Goal: Task Accomplishment & Management: Manage account settings

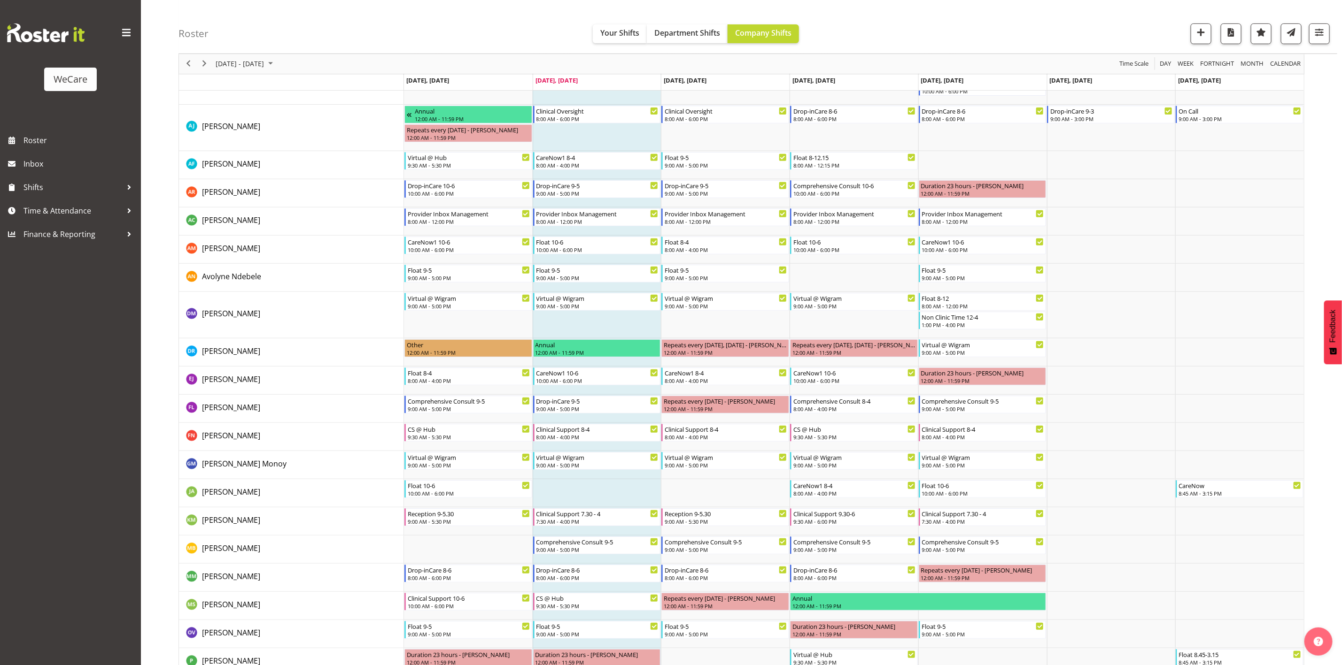
scroll to position [168, 0]
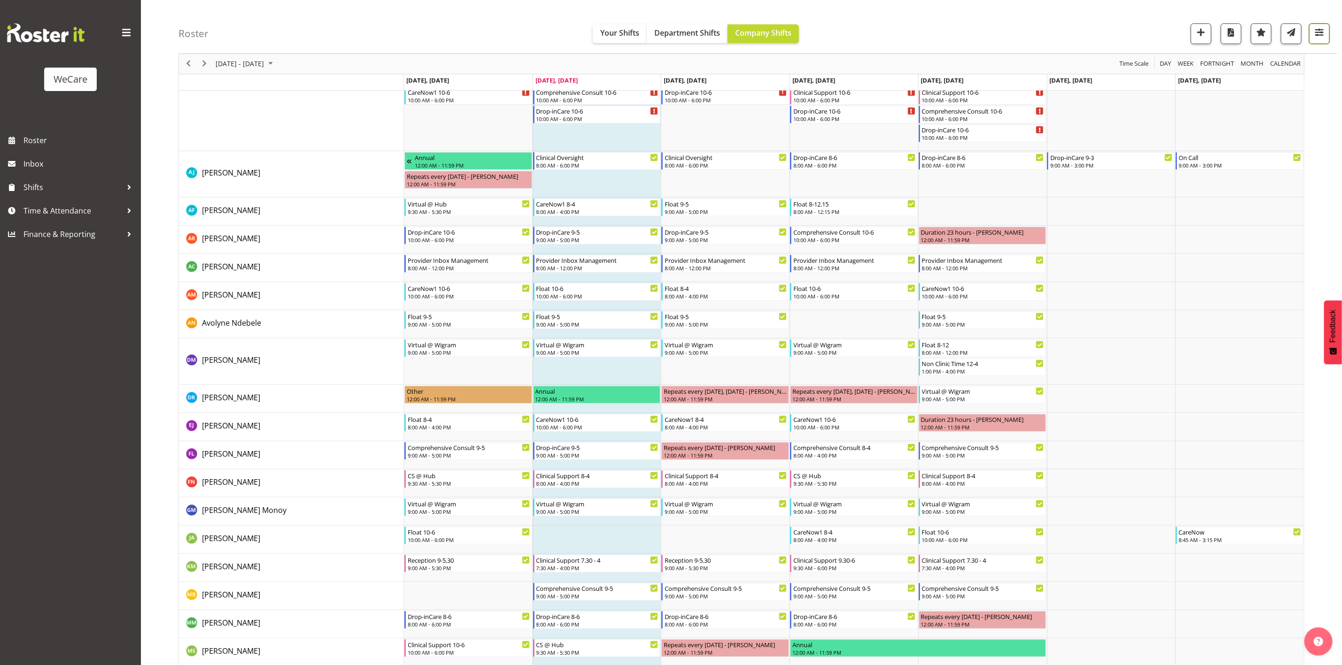
click at [1316, 41] on button "button" at bounding box center [1319, 33] width 21 height 21
click at [1279, 96] on span "3 Departments" at bounding box center [1262, 90] width 60 height 11
click at [1258, 65] on span "1 Locations" at bounding box center [1262, 62] width 46 height 11
click at [1226, 161] on button "Select All" at bounding box center [1231, 154] width 40 height 17
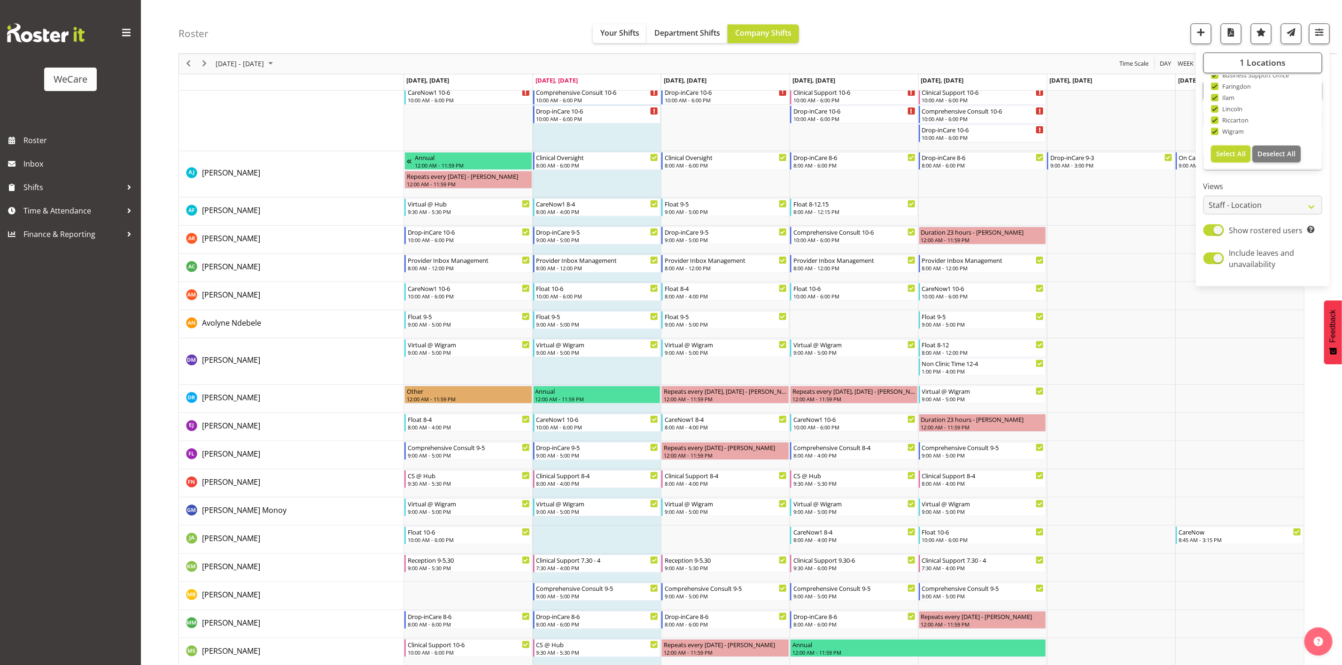
checkbox input "true"
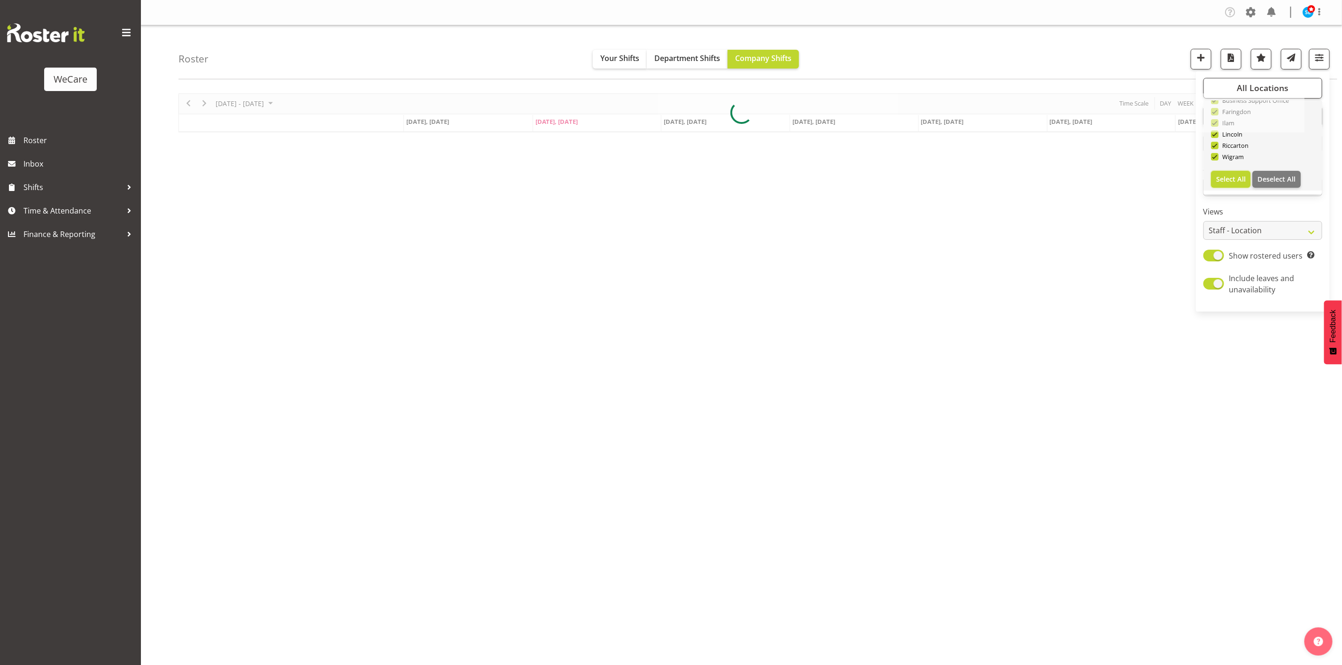
scroll to position [0, 0]
click at [1073, 55] on div "Roster Your Shifts Department Shifts Company Shifts All Locations Clear Busines…" at bounding box center [757, 52] width 1159 height 54
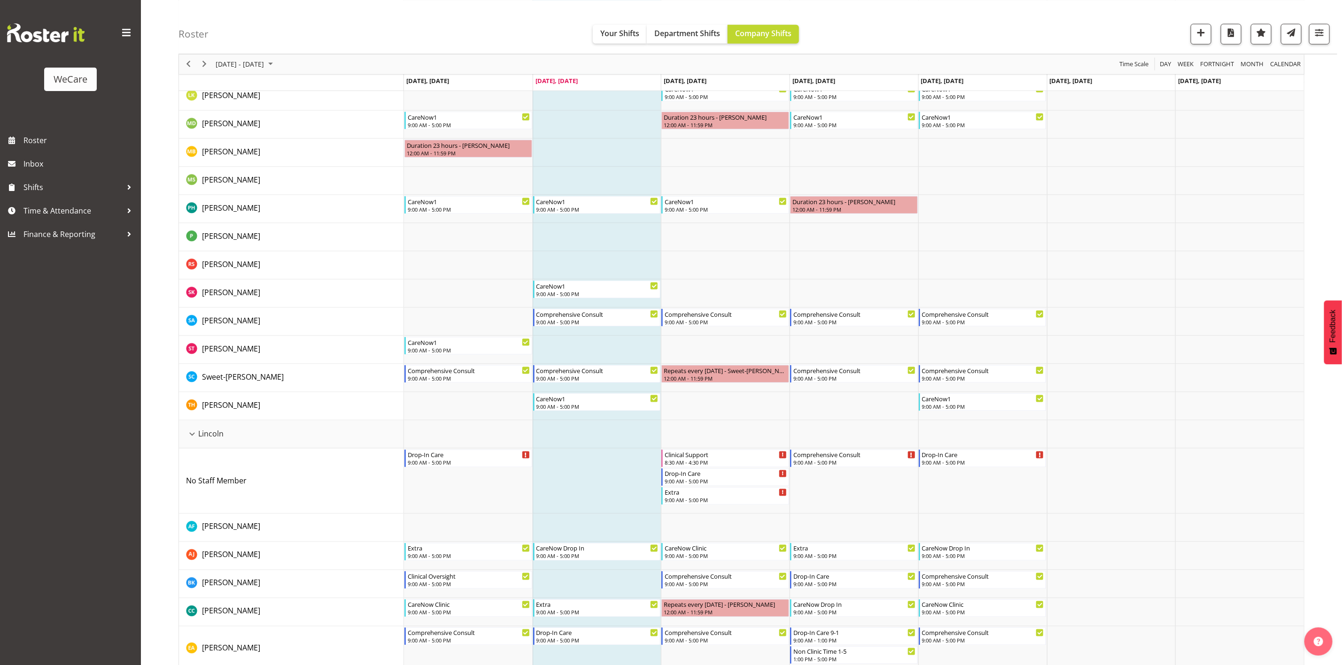
scroll to position [1231, 0]
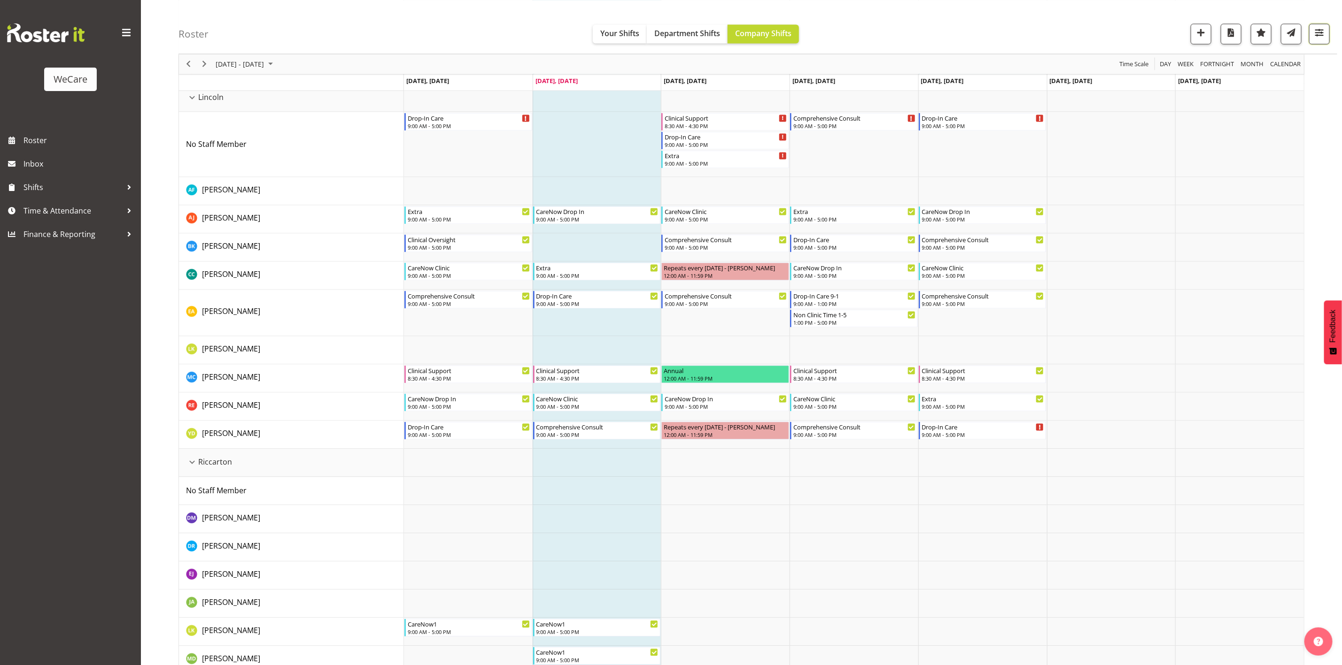
click at [1322, 37] on span "button" at bounding box center [1319, 32] width 12 height 12
click at [1287, 89] on span "3 Departments" at bounding box center [1262, 90] width 60 height 11
click at [1258, 68] on span "All Locations" at bounding box center [1263, 62] width 52 height 11
click at [1287, 152] on span "Deselect All" at bounding box center [1276, 153] width 38 height 9
checkbox input "false"
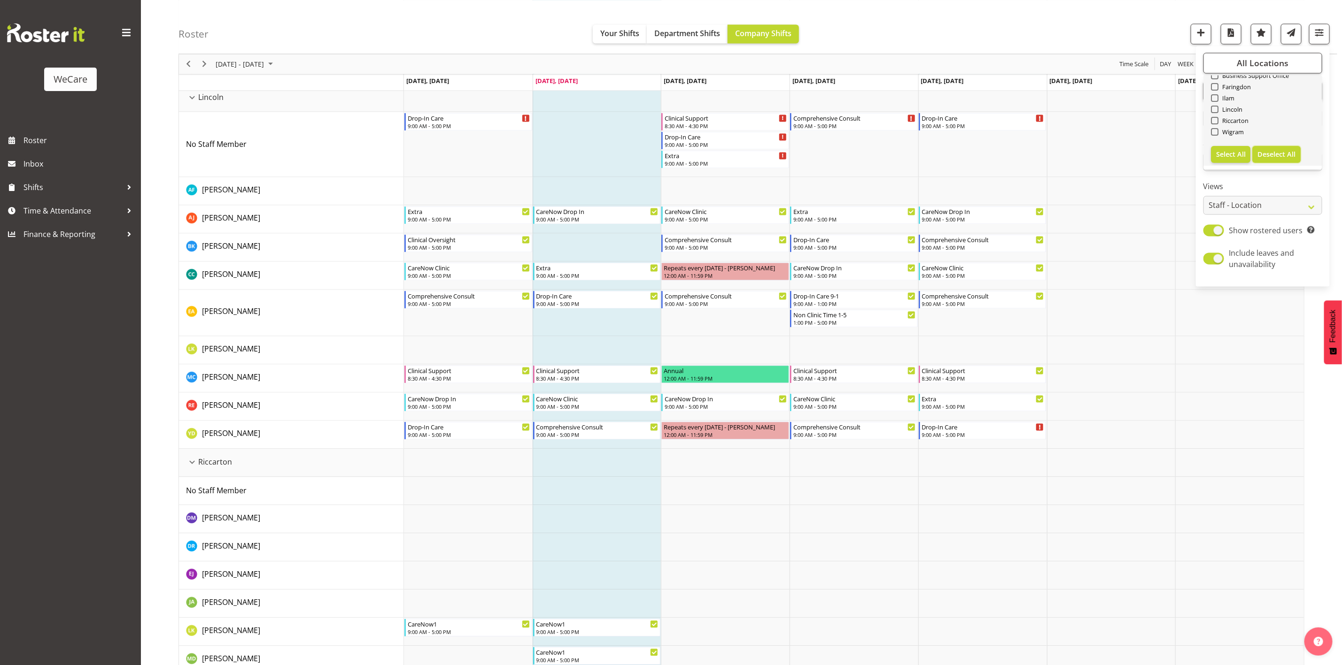
checkbox input "false"
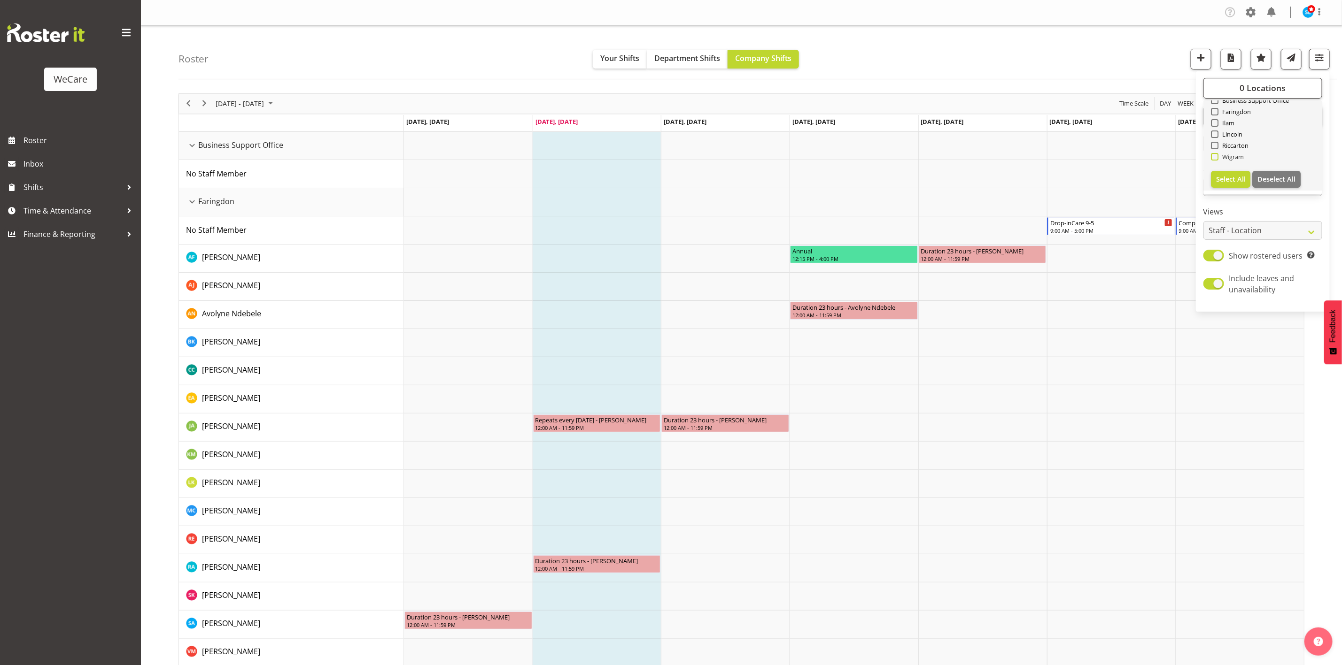
click at [1231, 158] on span "Wigram" at bounding box center [1231, 157] width 26 height 8
click at [1217, 158] on input "Wigram" at bounding box center [1214, 157] width 6 height 6
checkbox input "true"
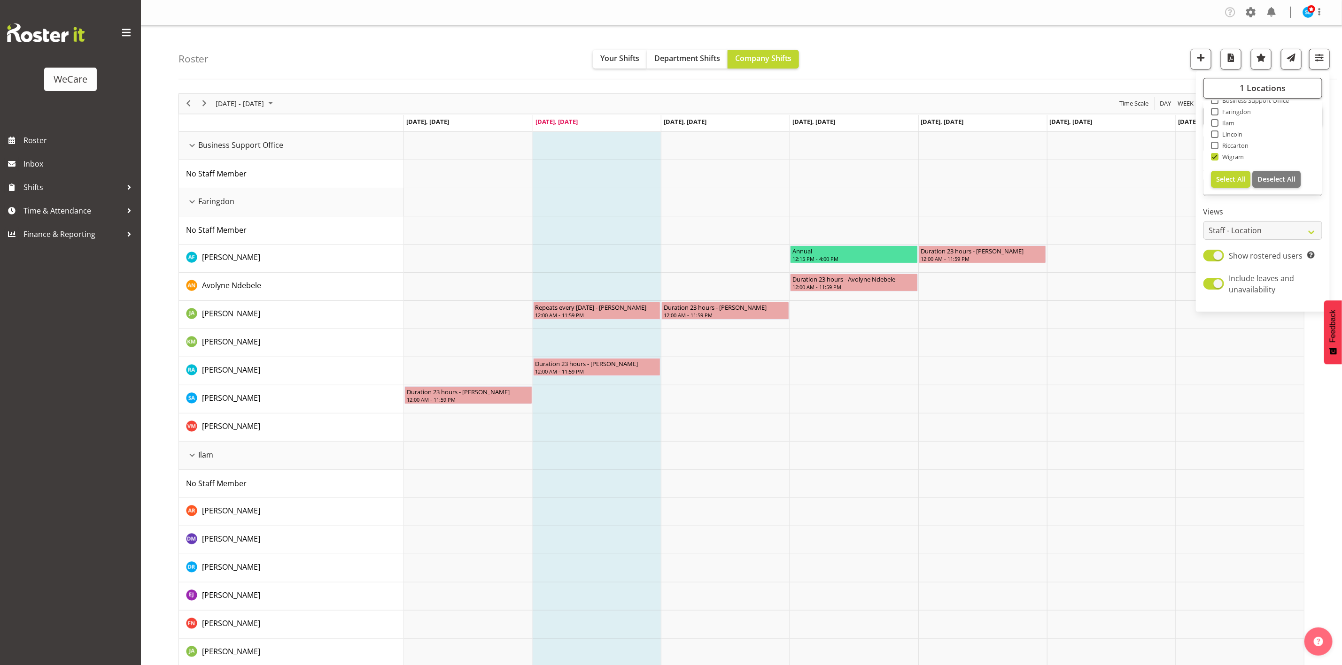
click at [838, 51] on div "Roster Your Shifts Department Shifts Company Shifts 1 Locations Clear Business …" at bounding box center [757, 52] width 1159 height 54
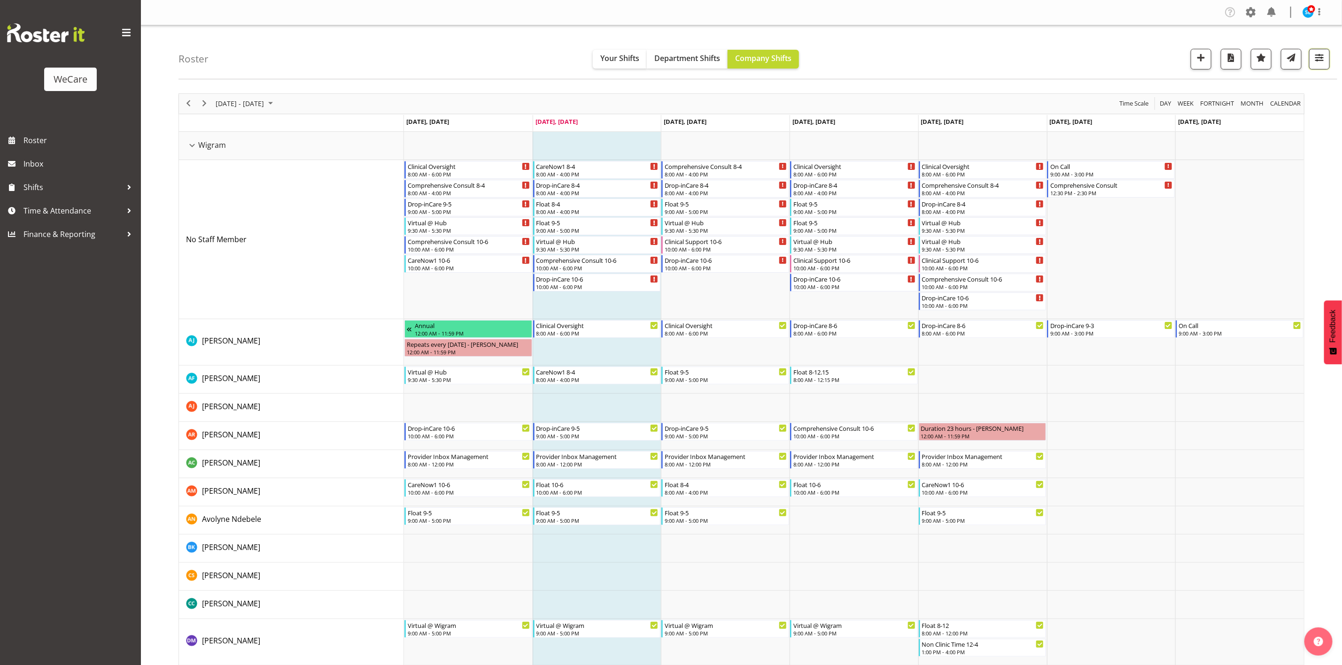
click at [1315, 51] on button "button" at bounding box center [1319, 59] width 21 height 21
click at [1283, 113] on span "3 Departments" at bounding box center [1262, 115] width 60 height 11
click at [1268, 82] on span "1 Locations" at bounding box center [1262, 87] width 46 height 11
click at [1075, 70] on div "Roster Your Shifts Department Shifts Company Shifts 1 Locations Clear Business …" at bounding box center [757, 52] width 1159 height 54
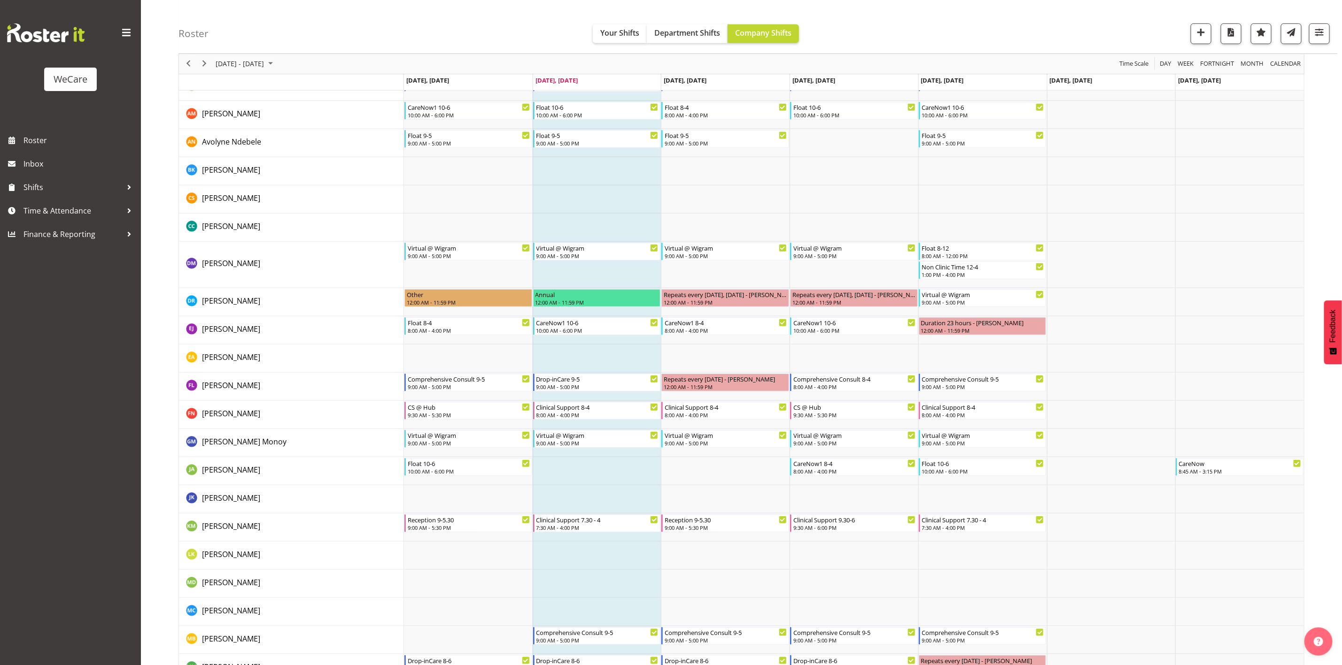
scroll to position [359, 0]
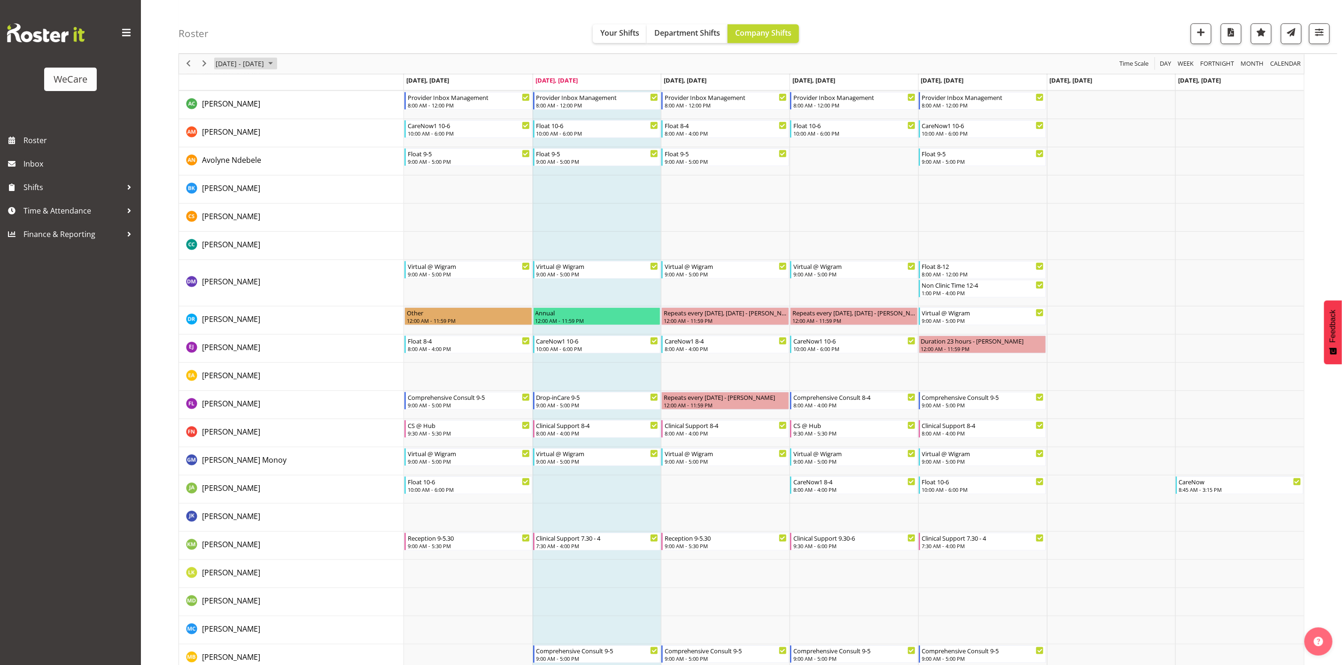
click at [244, 65] on span "[DATE] - [DATE]" at bounding box center [240, 64] width 50 height 12
click at [316, 88] on span "next month" at bounding box center [314, 87] width 16 height 17
click at [227, 120] on span "1" at bounding box center [225, 120] width 14 height 14
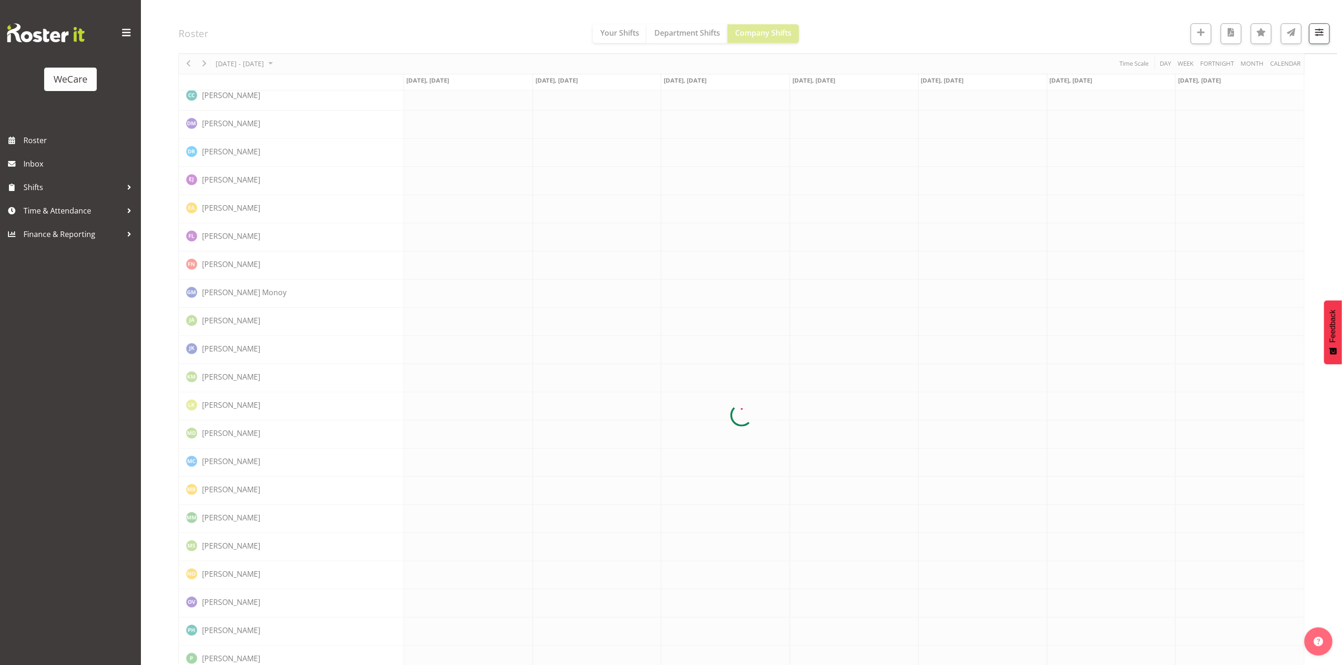
scroll to position [0, 0]
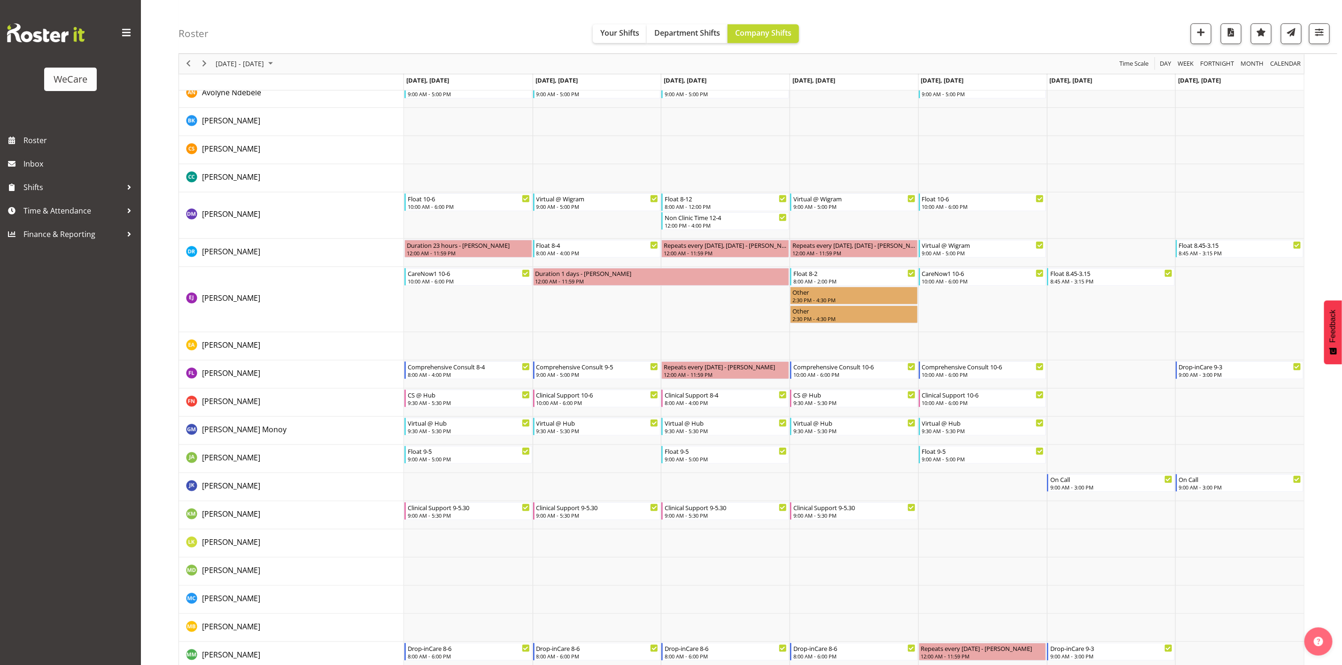
scroll to position [351, 0]
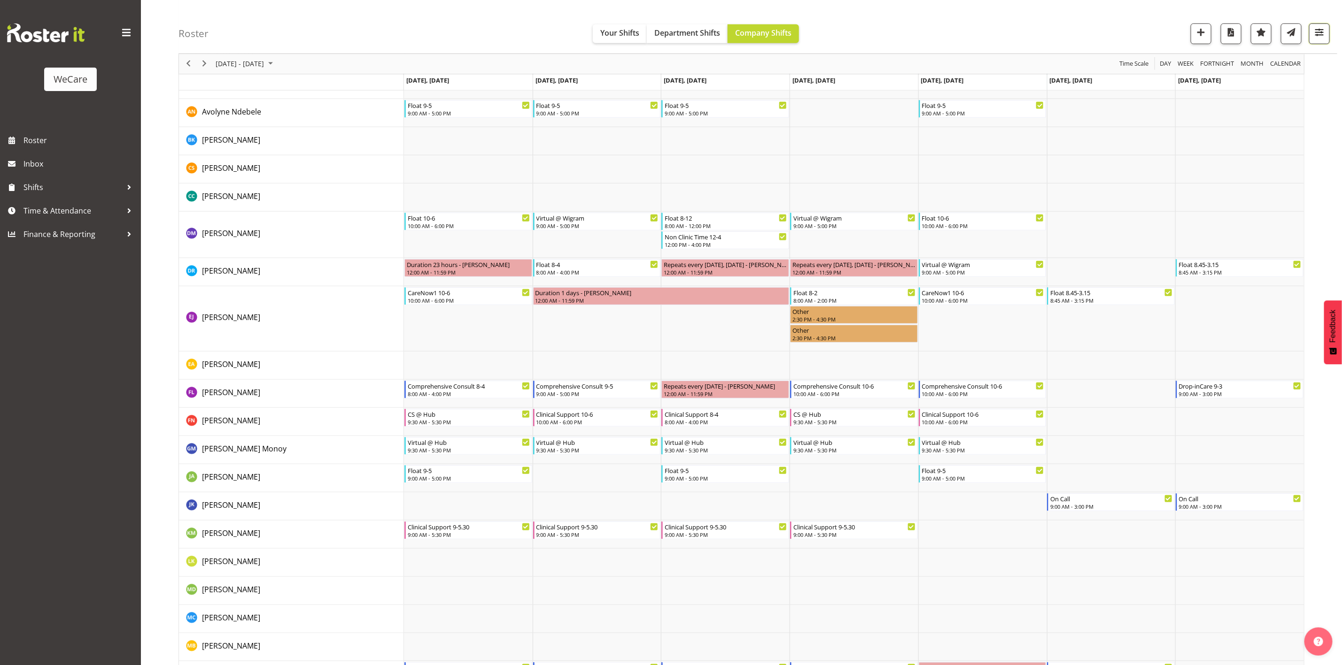
click at [1323, 30] on span "button" at bounding box center [1319, 32] width 12 height 12
click at [1299, 93] on button "3 Departments" at bounding box center [1262, 91] width 119 height 21
click at [1278, 59] on span "1 Locations" at bounding box center [1262, 62] width 46 height 11
click at [1239, 121] on span "Faringdon" at bounding box center [1234, 120] width 33 height 8
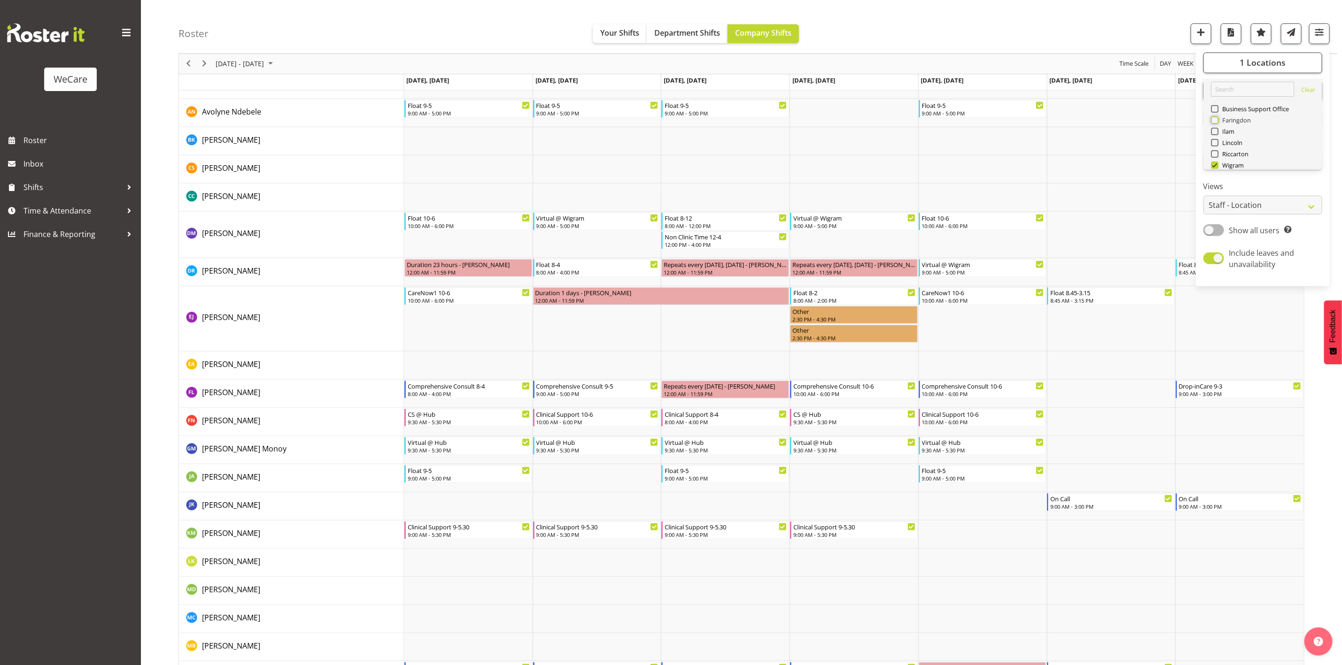
click at [1217, 121] on input "Faringdon" at bounding box center [1214, 120] width 6 height 6
checkbox input "true"
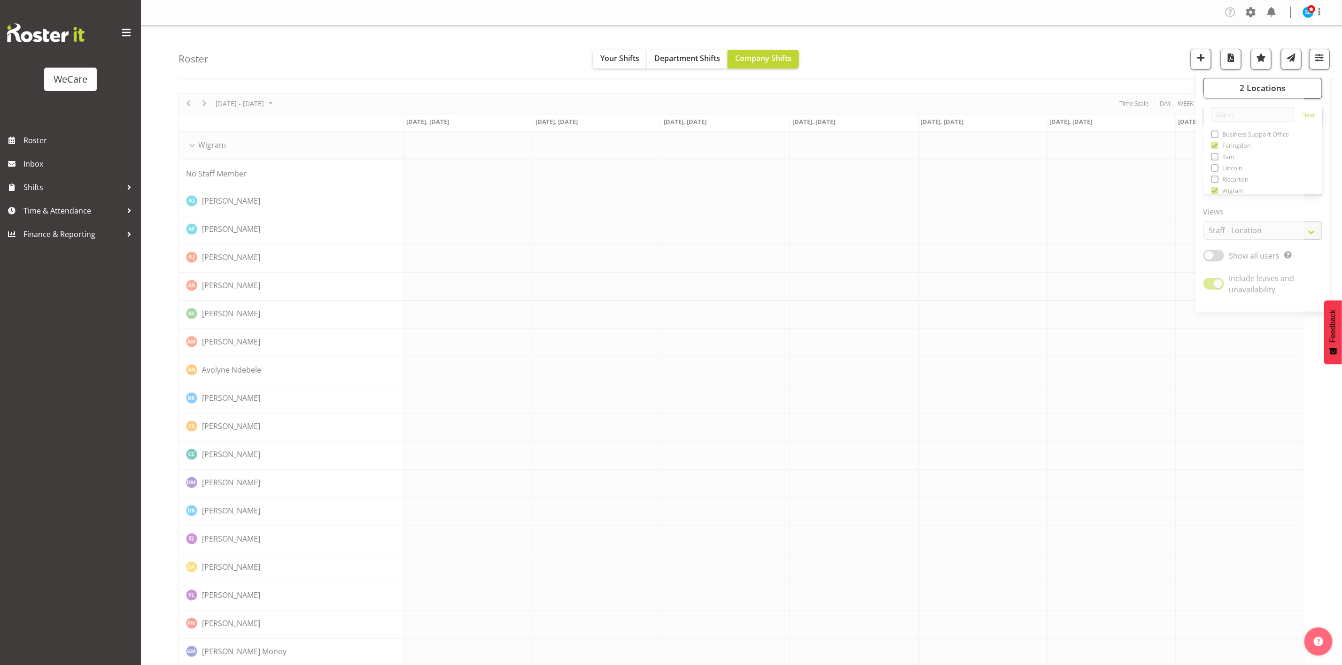
click at [1112, 55] on div "Roster Your Shifts Department Shifts Company Shifts 2 Locations Clear Business …" at bounding box center [757, 52] width 1159 height 54
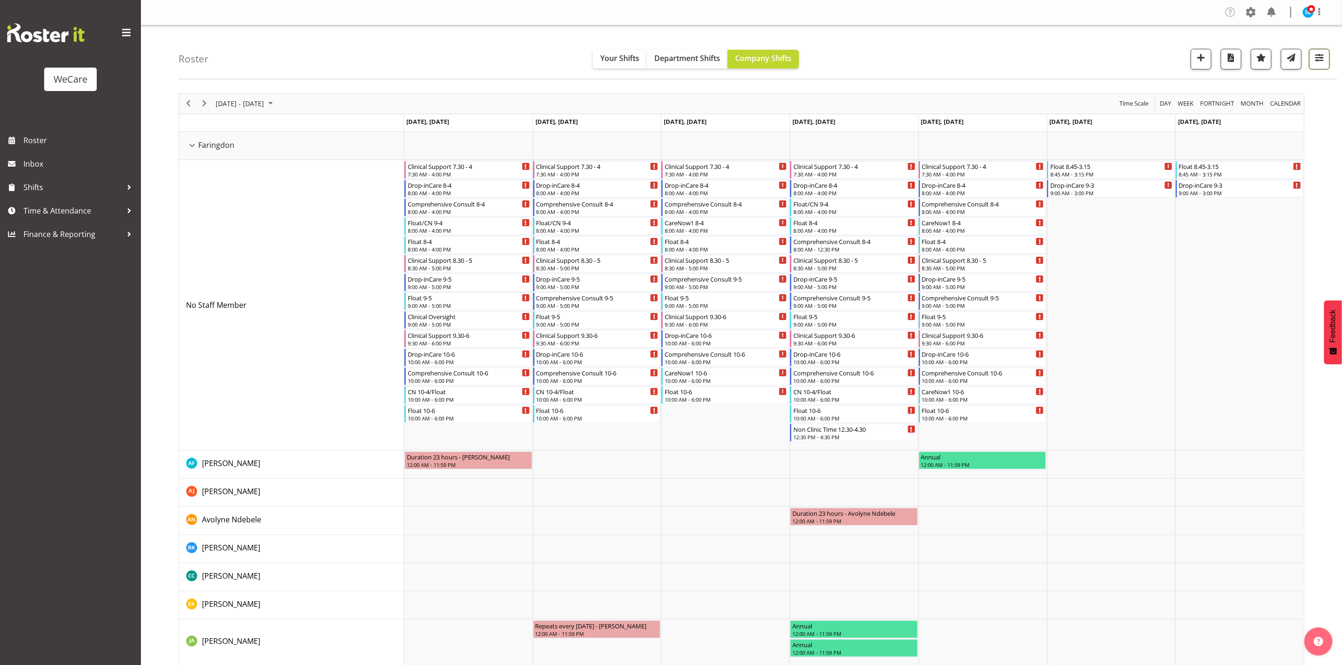
click at [1312, 68] on button "button" at bounding box center [1319, 59] width 21 height 21
click at [1271, 86] on span "2 Locations" at bounding box center [1262, 87] width 46 height 11
click at [1218, 158] on span "Ilam" at bounding box center [1226, 157] width 16 height 8
click at [1217, 158] on input "Ilam" at bounding box center [1214, 157] width 6 height 6
checkbox input "true"
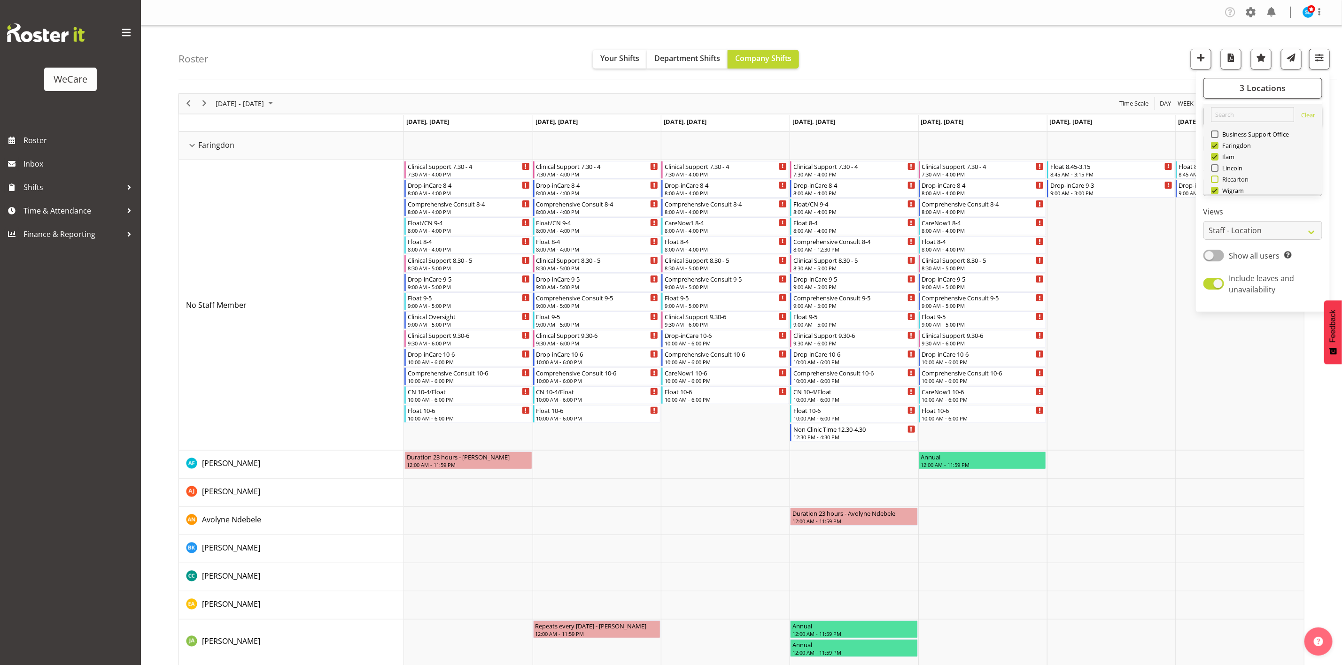
click at [1214, 179] on span at bounding box center [1215, 180] width 8 height 8
click at [1214, 179] on input "Riccarton" at bounding box center [1214, 179] width 6 height 6
checkbox input "true"
click at [1214, 165] on span at bounding box center [1215, 168] width 8 height 8
click at [1214, 165] on input "Lincoln" at bounding box center [1214, 168] width 6 height 6
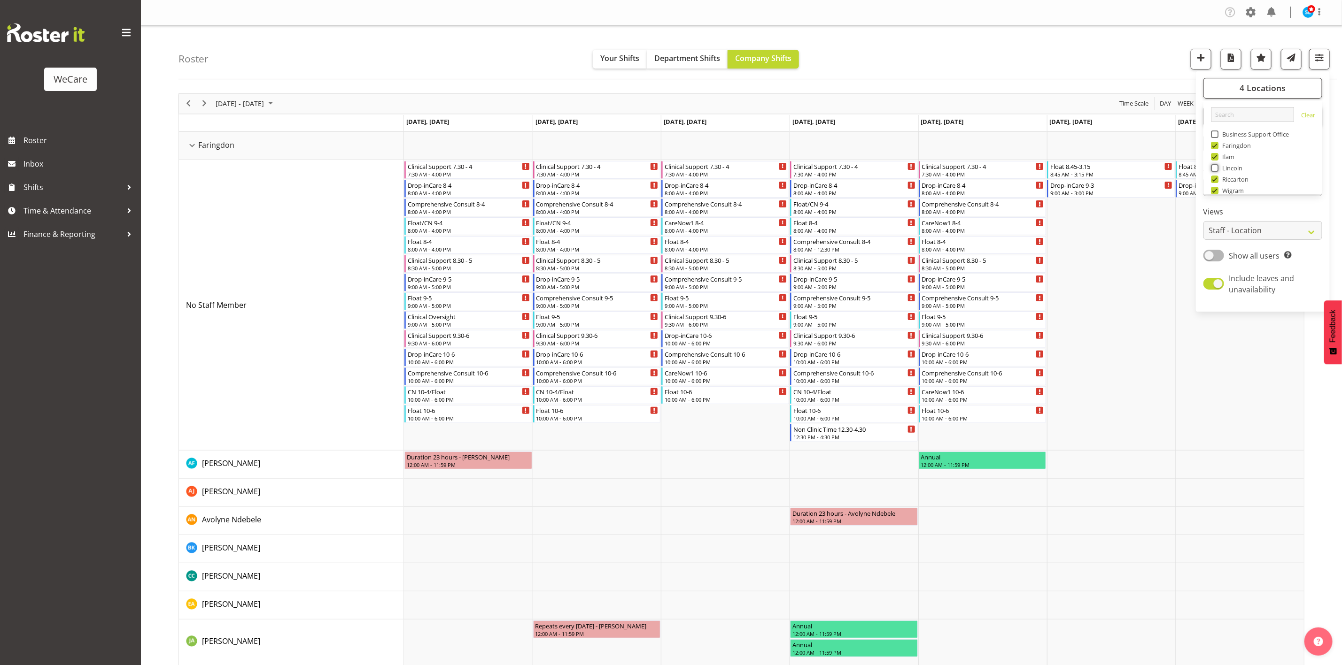
checkbox input "true"
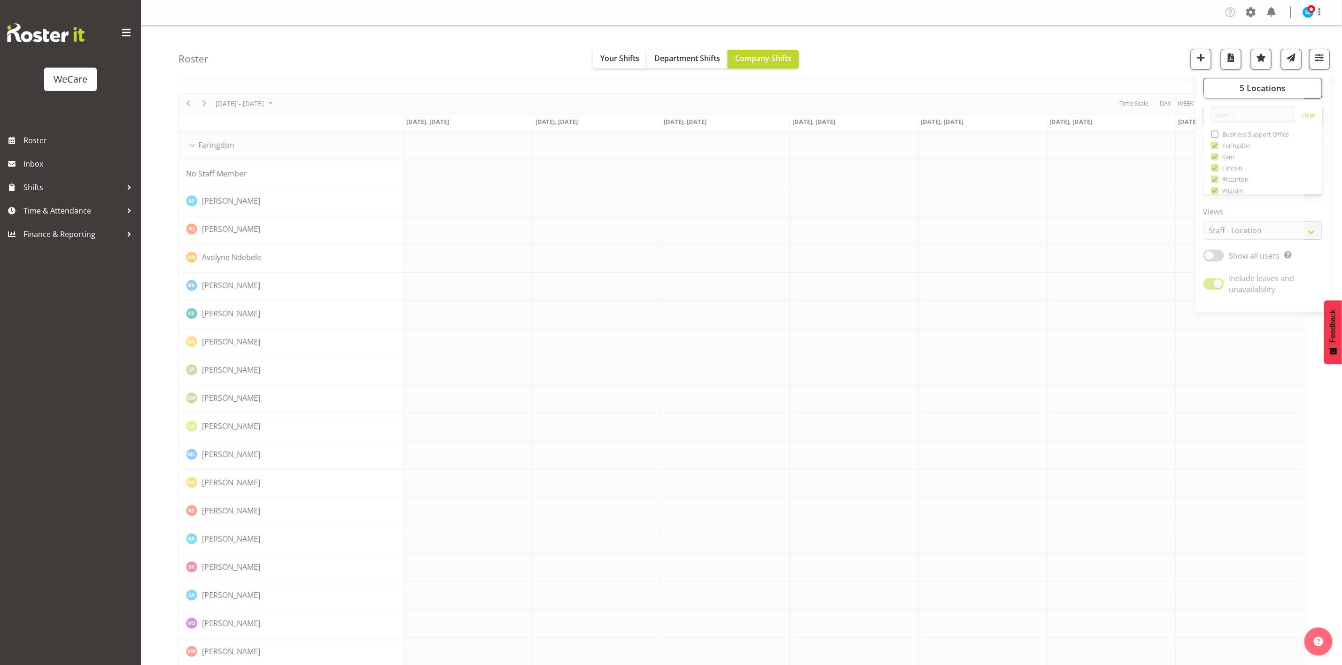
click at [1148, 55] on div "Roster Your Shifts Department Shifts Company Shifts 5 Locations Clear Business …" at bounding box center [757, 52] width 1159 height 54
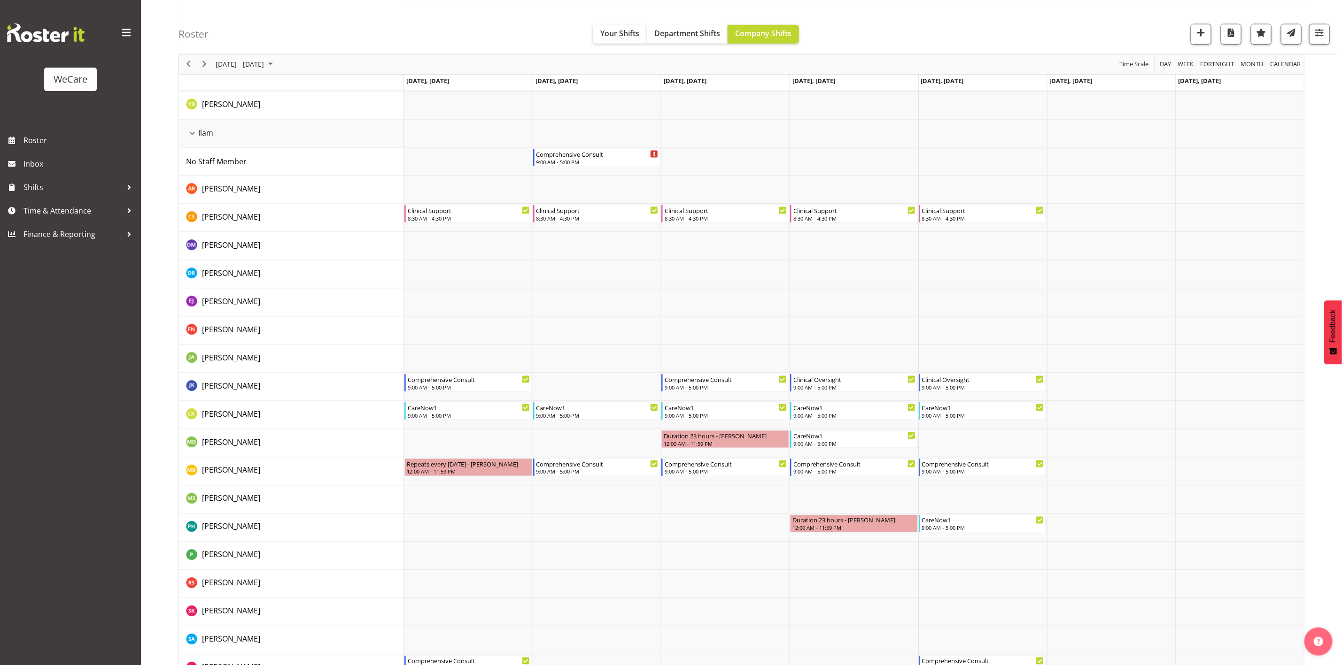
scroll to position [922, 0]
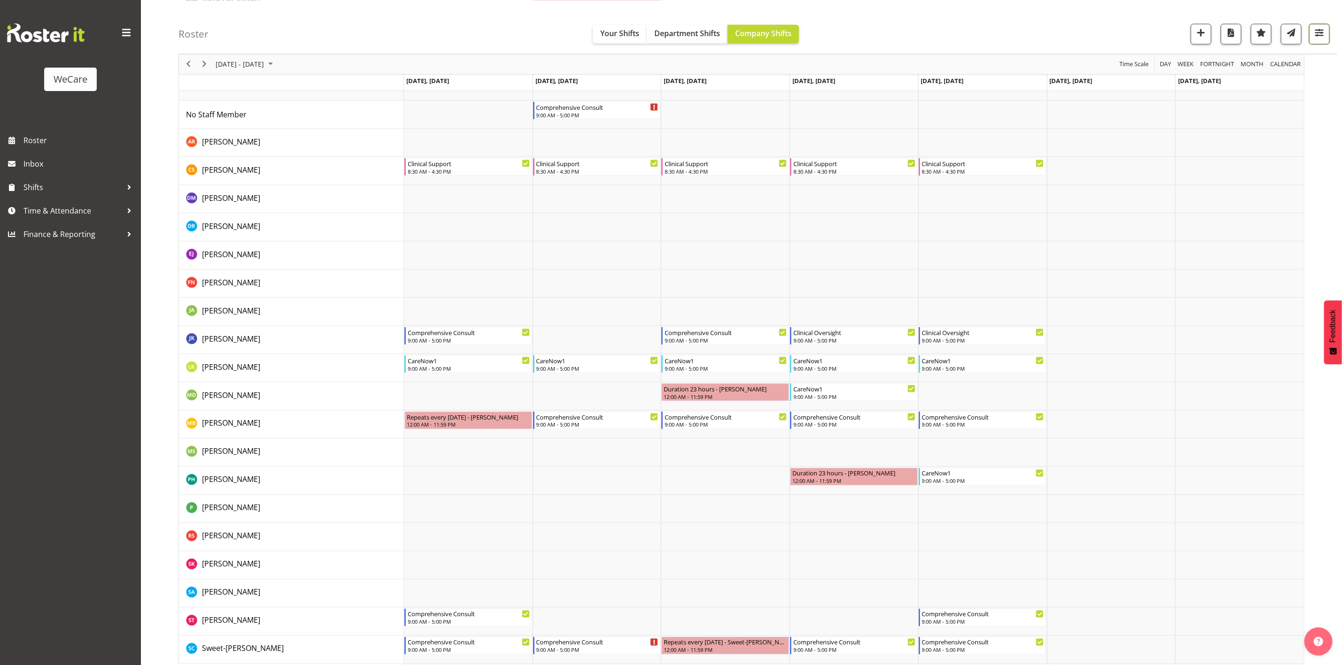
click at [1318, 39] on span "button" at bounding box center [1319, 32] width 12 height 12
drag, startPoint x: 1241, startPoint y: 224, endPoint x: 1240, endPoint y: 248, distance: 23.5
click at [1241, 224] on label "Show all users Show only rostered employees" at bounding box center [1247, 230] width 88 height 12
click at [1209, 227] on input "Show all users Show only rostered employees" at bounding box center [1206, 230] width 6 height 6
checkbox input "true"
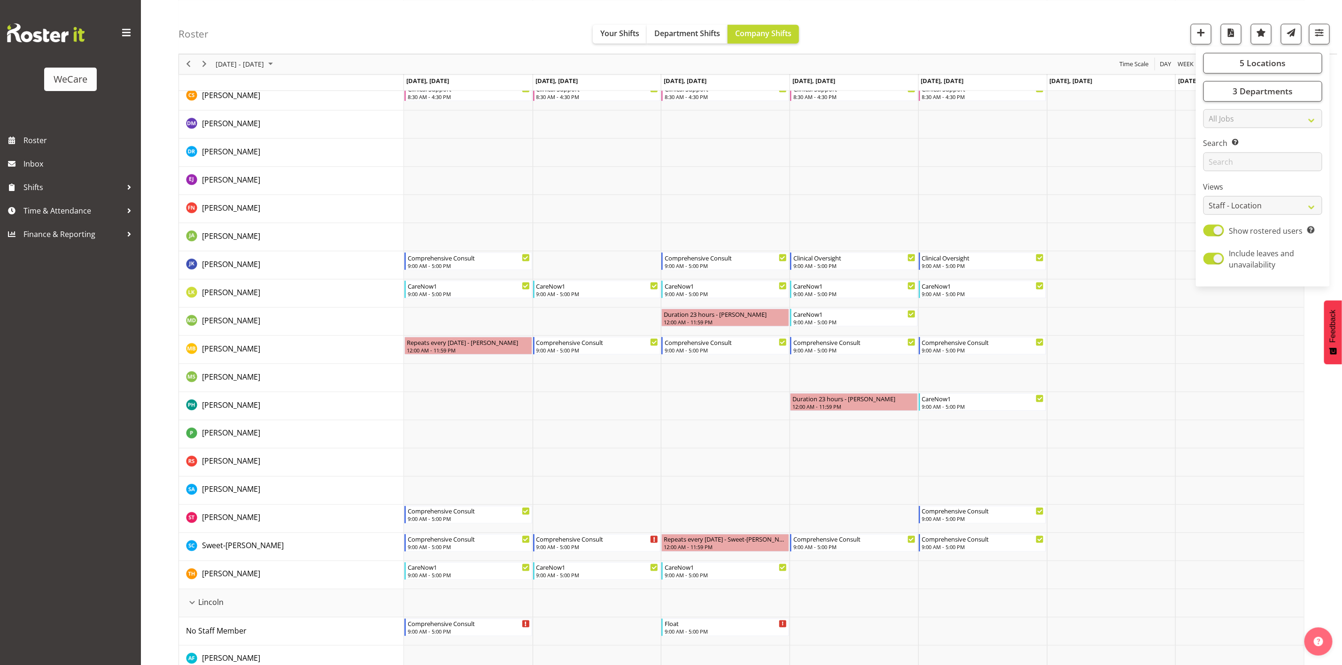
scroll to position [0, 0]
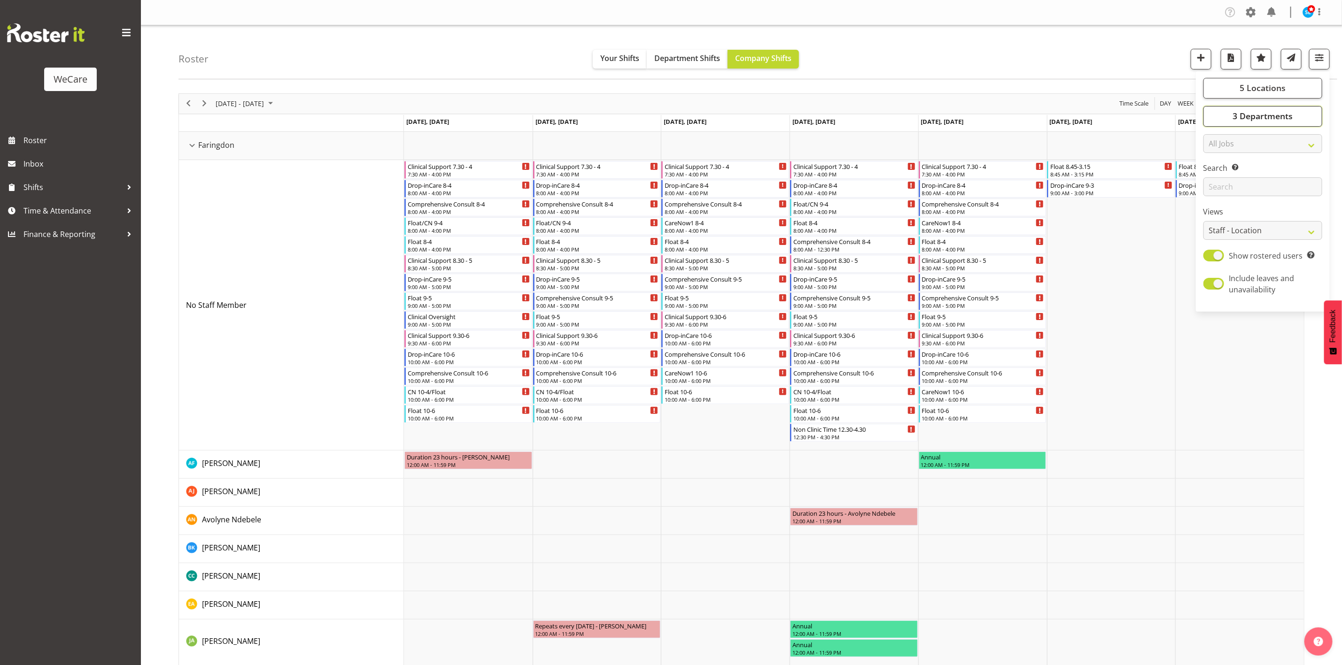
click at [1263, 113] on span "3 Departments" at bounding box center [1262, 115] width 60 height 11
click at [1255, 89] on span "5 Locations" at bounding box center [1262, 87] width 46 height 11
click at [1271, 183] on span "Deselect All" at bounding box center [1276, 179] width 38 height 9
checkbox input "false"
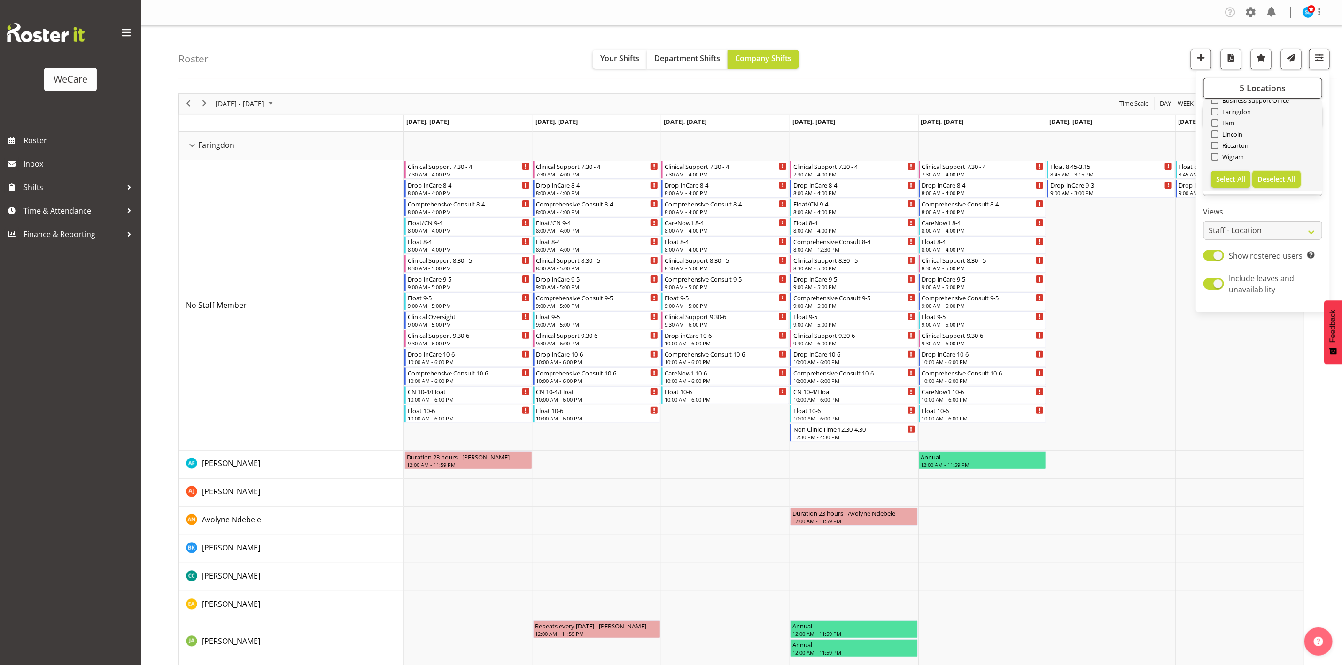
checkbox input "false"
click at [1219, 158] on span "Wigram" at bounding box center [1231, 157] width 26 height 8
click at [1217, 158] on input "Wigram" at bounding box center [1214, 157] width 6 height 6
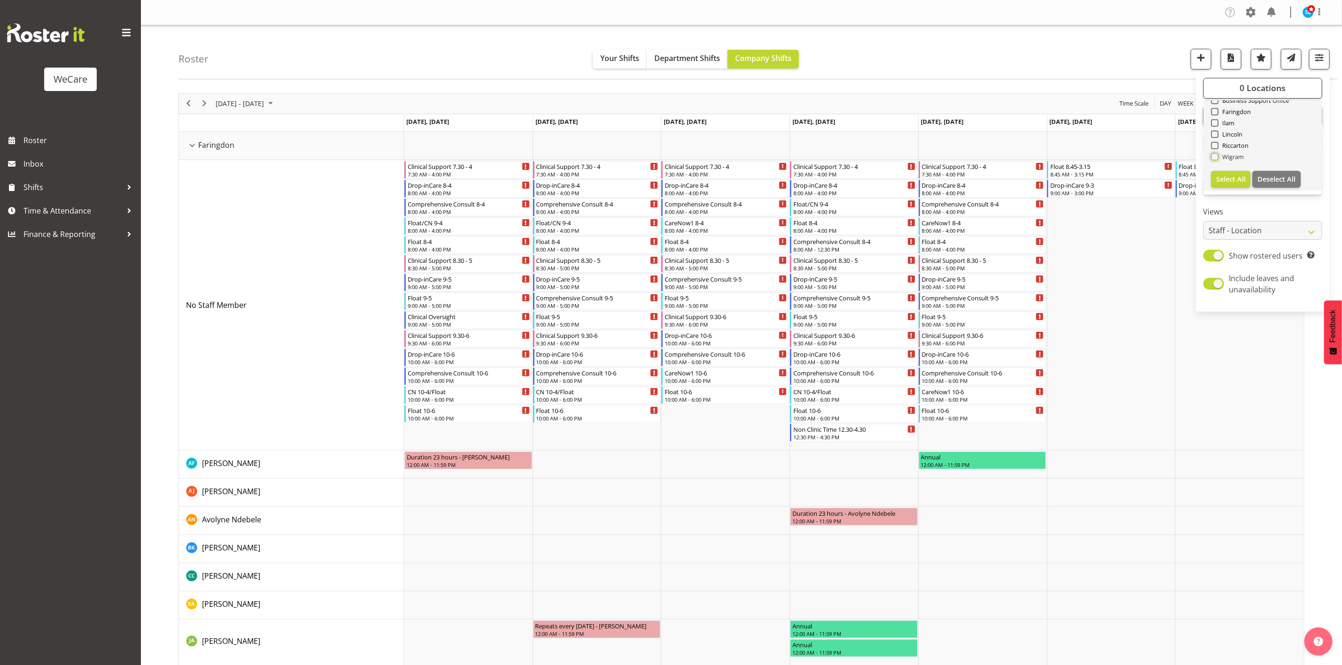
checkbox input "true"
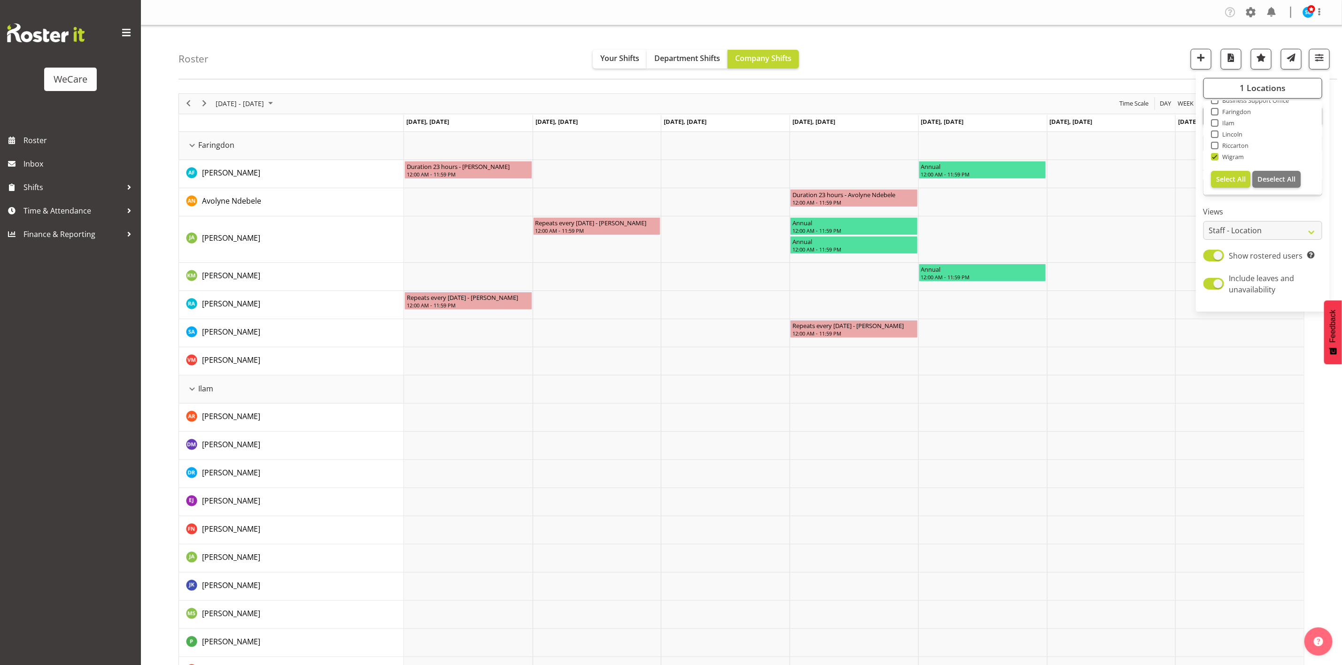
click at [1214, 123] on span at bounding box center [1215, 123] width 8 height 8
click at [1214, 123] on input "Ilam" at bounding box center [1214, 123] width 6 height 6
checkbox input "true"
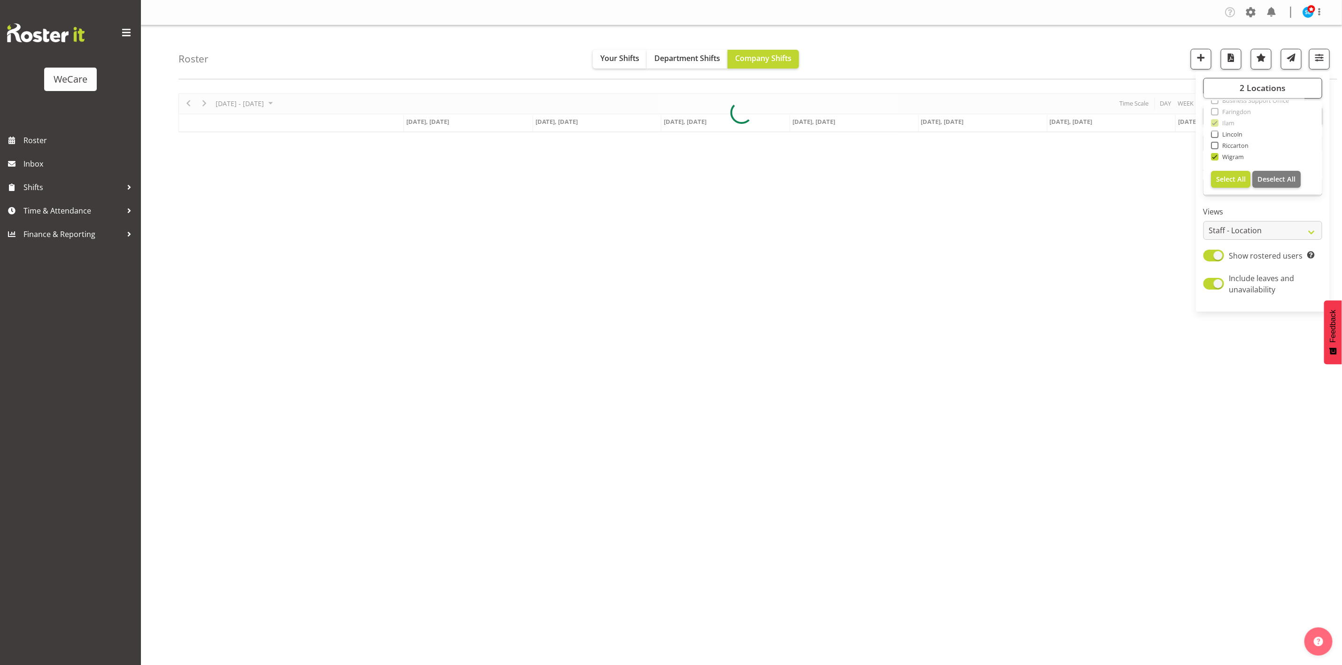
click at [1057, 33] on div "Roster Your Shifts Department Shifts Company Shifts 2 Locations Clear Business …" at bounding box center [757, 52] width 1159 height 54
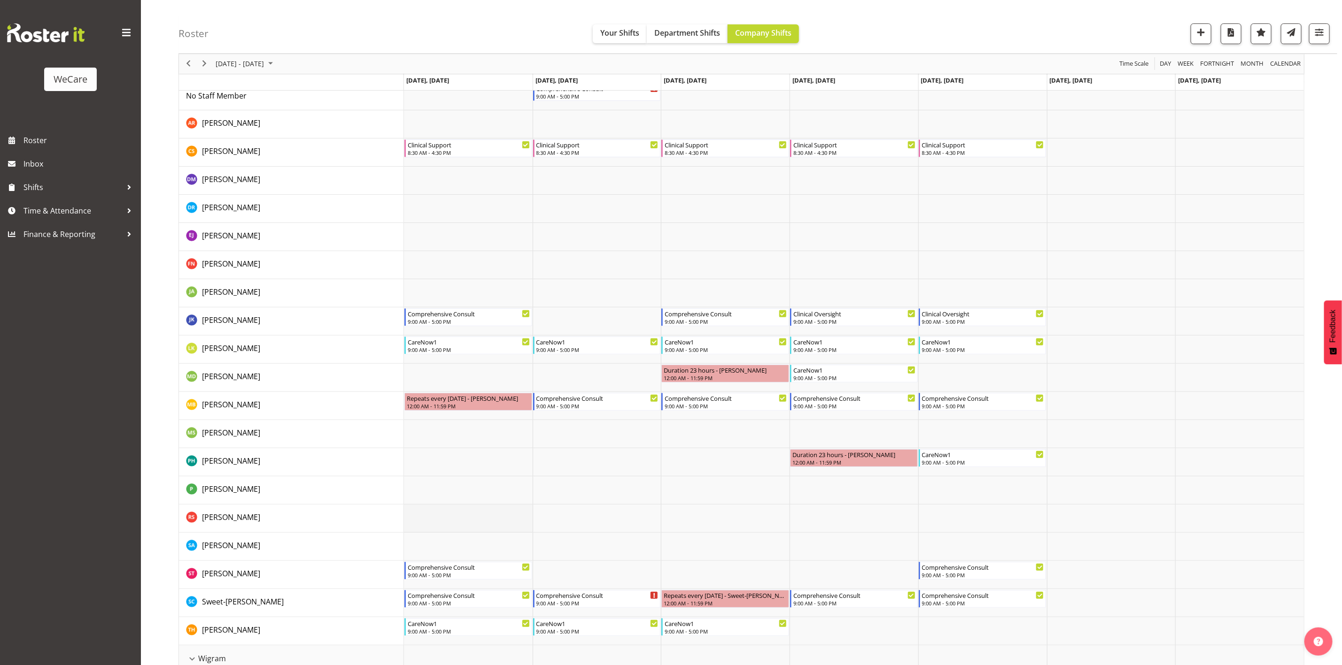
scroll to position [93, 0]
